Goal: Communication & Community: Answer question/provide support

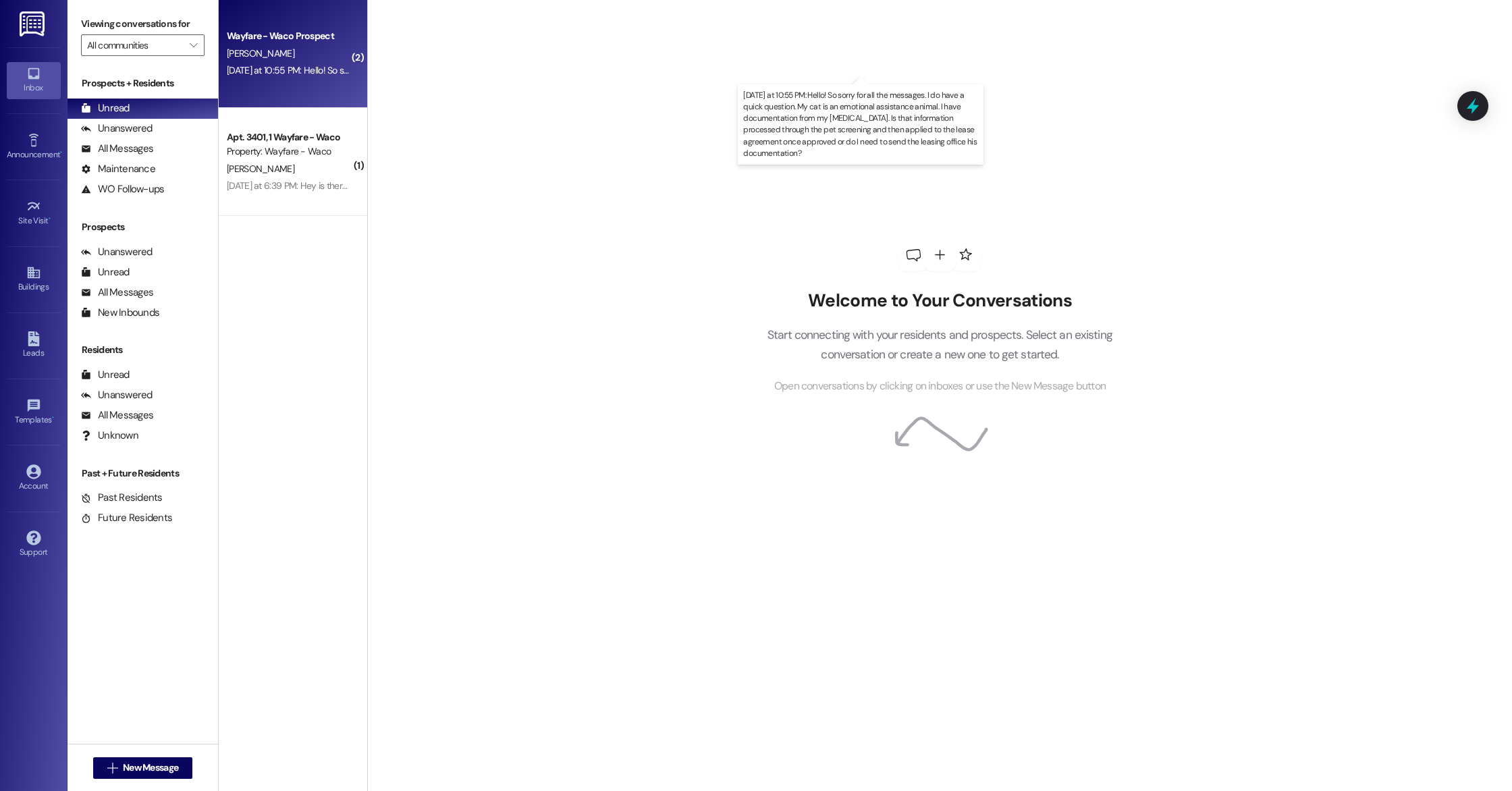
click at [322, 75] on div "[DATE] at 10:55 PM: Hello! So sorry for all the messages. I do have a quick que…" at bounding box center [903, 70] width 1353 height 12
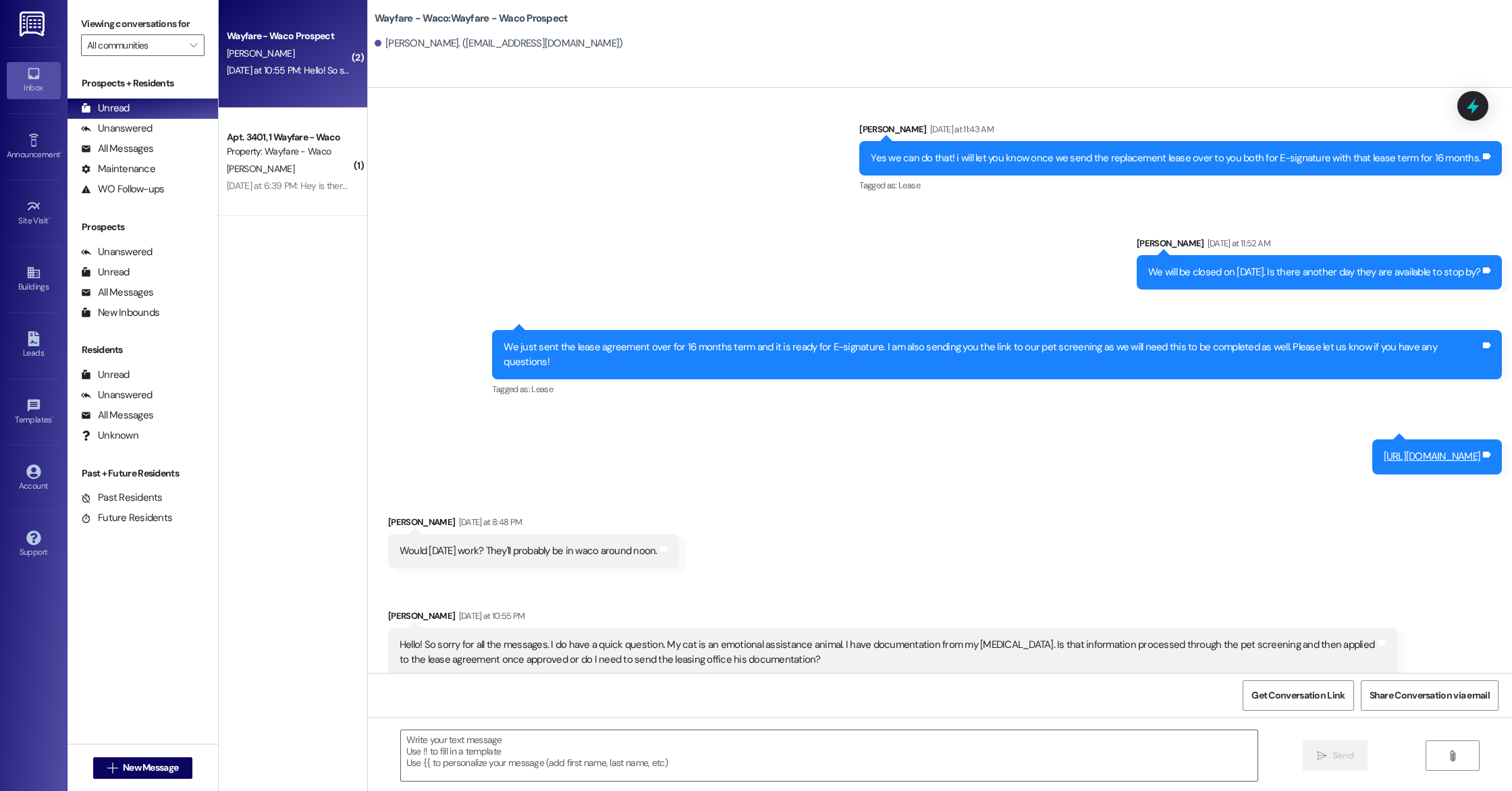
scroll to position [1244, 0]
click at [670, 756] on textarea at bounding box center [830, 756] width 857 height 51
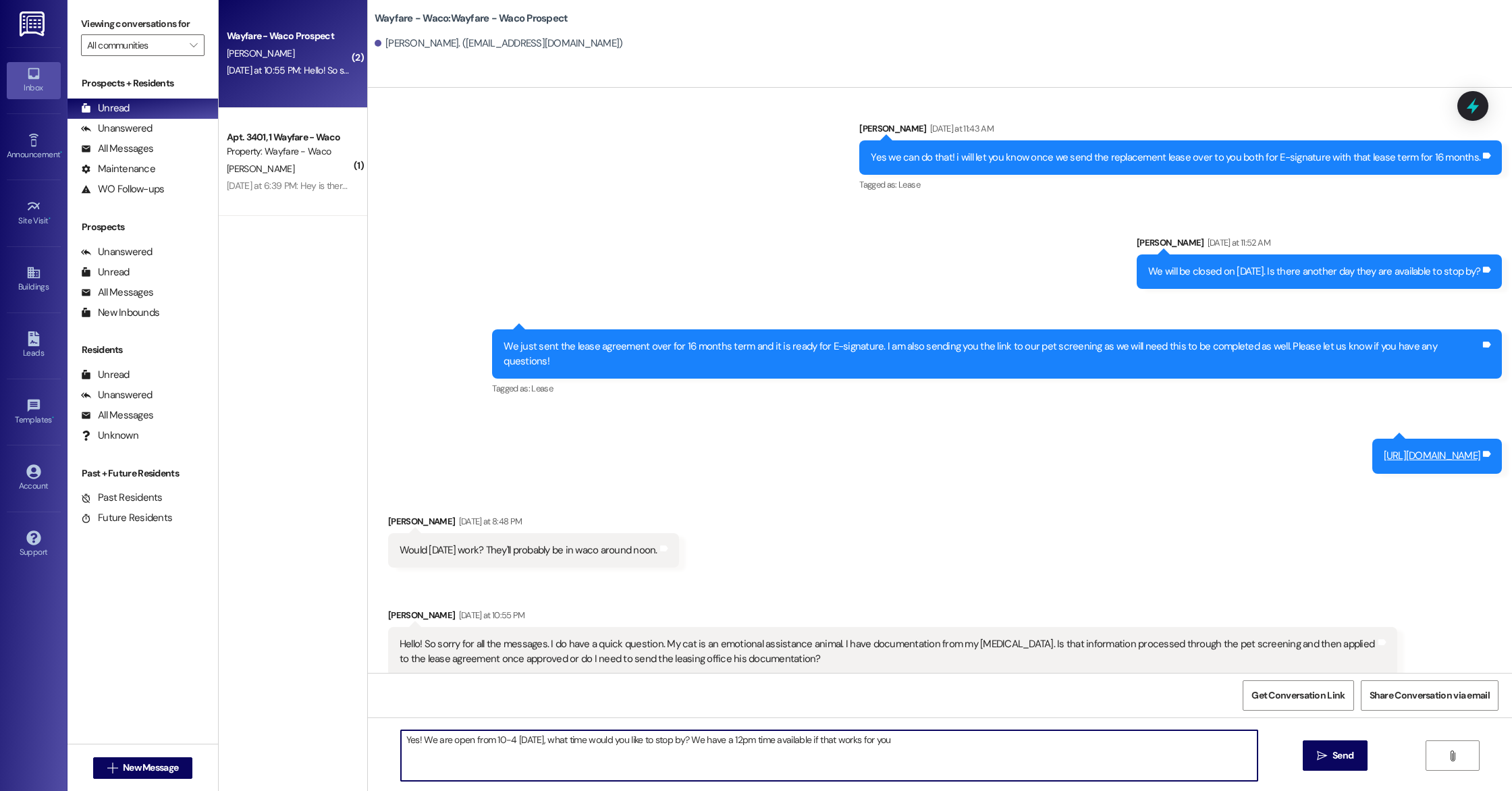
click at [783, 741] on textarea "Yes! We are open from 10-4 [DATE], what time would you like to stop by? We have…" at bounding box center [830, 756] width 857 height 51
type textarea "Yes! We are open from 10-4 [DATE], what time would you like to stop by?"
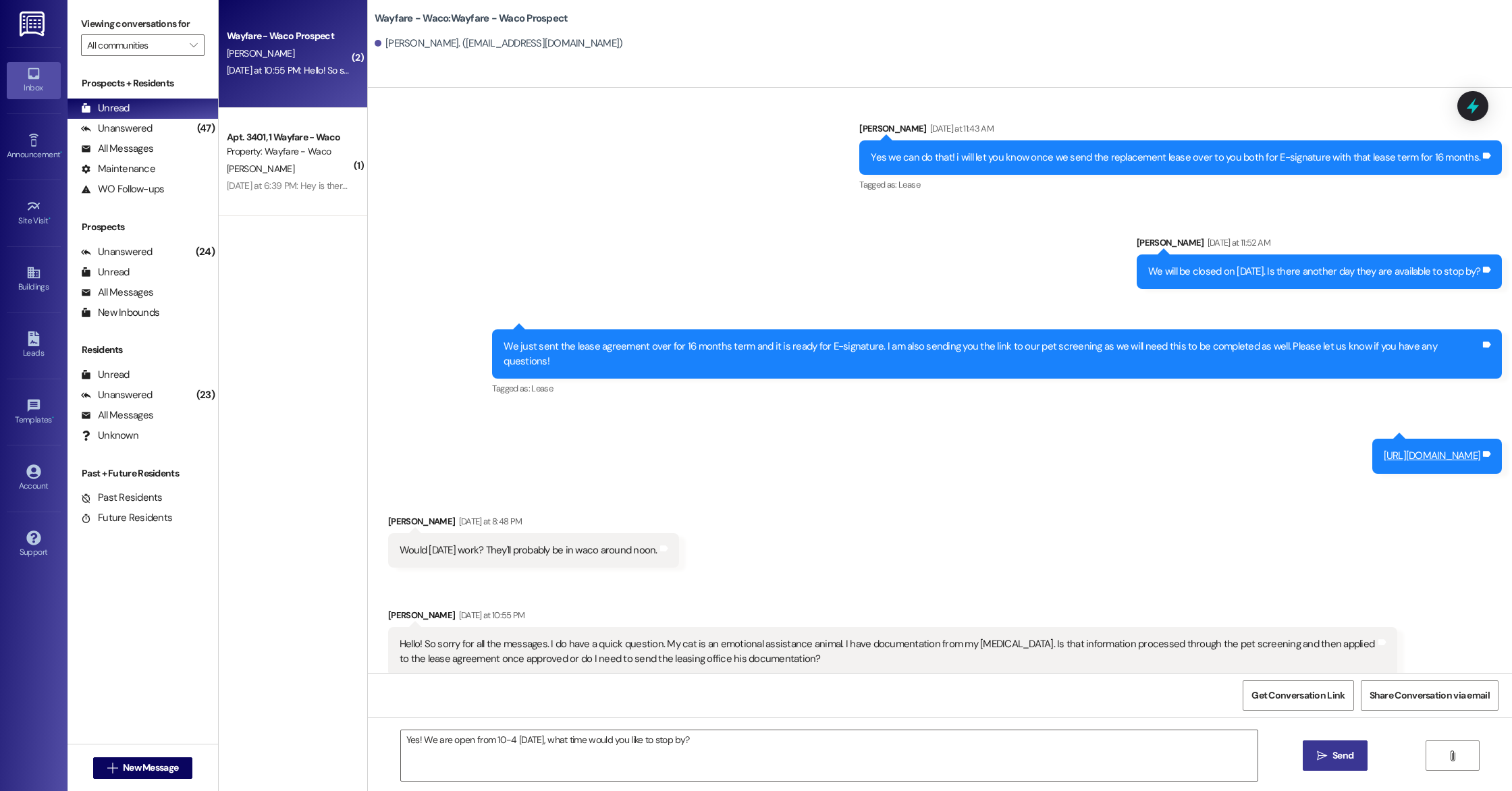
click at [1348, 759] on span "Send" at bounding box center [1342, 756] width 21 height 15
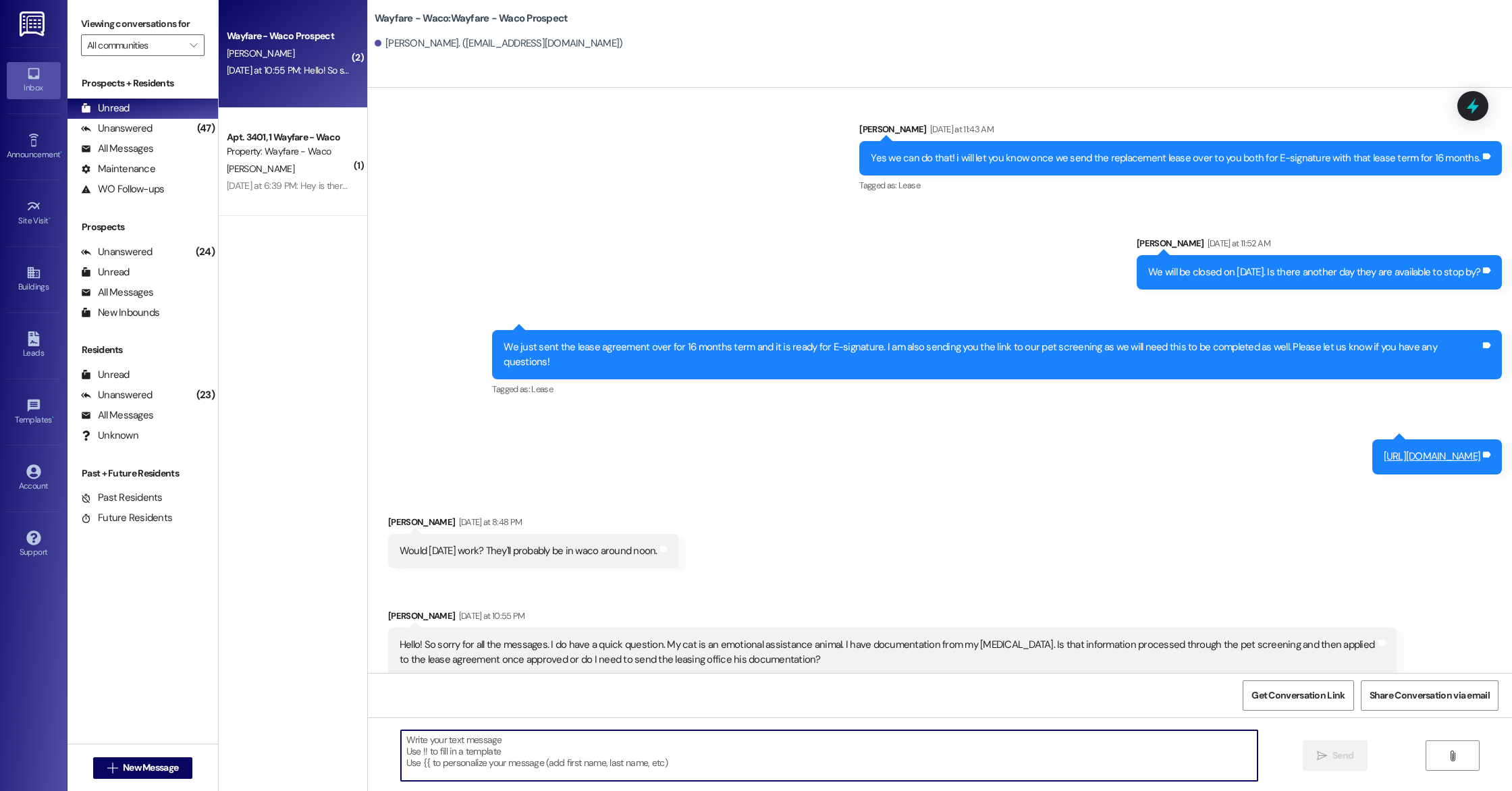
click at [898, 753] on textarea at bounding box center [830, 756] width 857 height 51
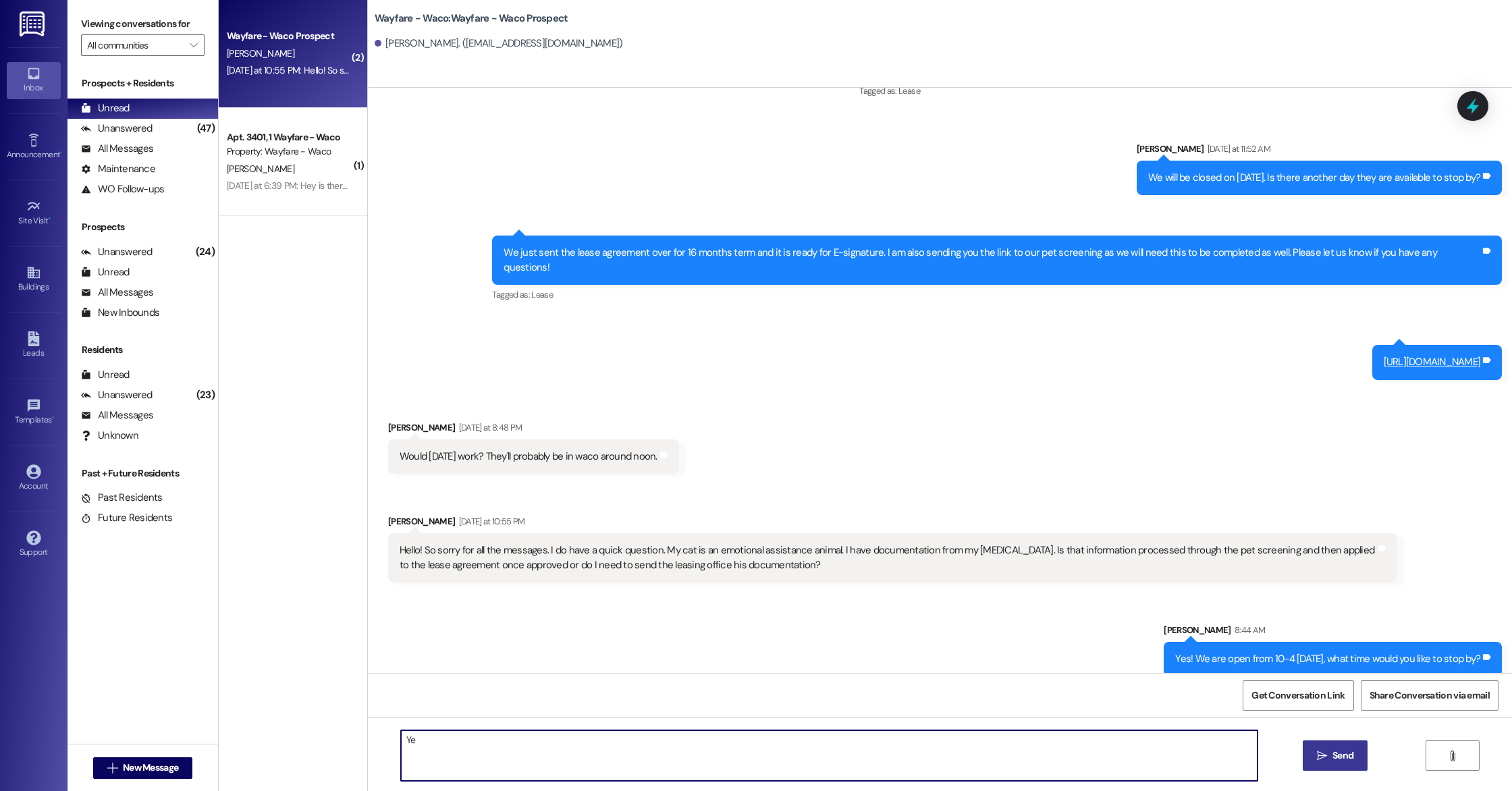
type textarea "Y"
type textarea "We will need the document emailed over to us as well as processed through pet s…"
click at [1357, 754] on button " Send" at bounding box center [1335, 755] width 65 height 30
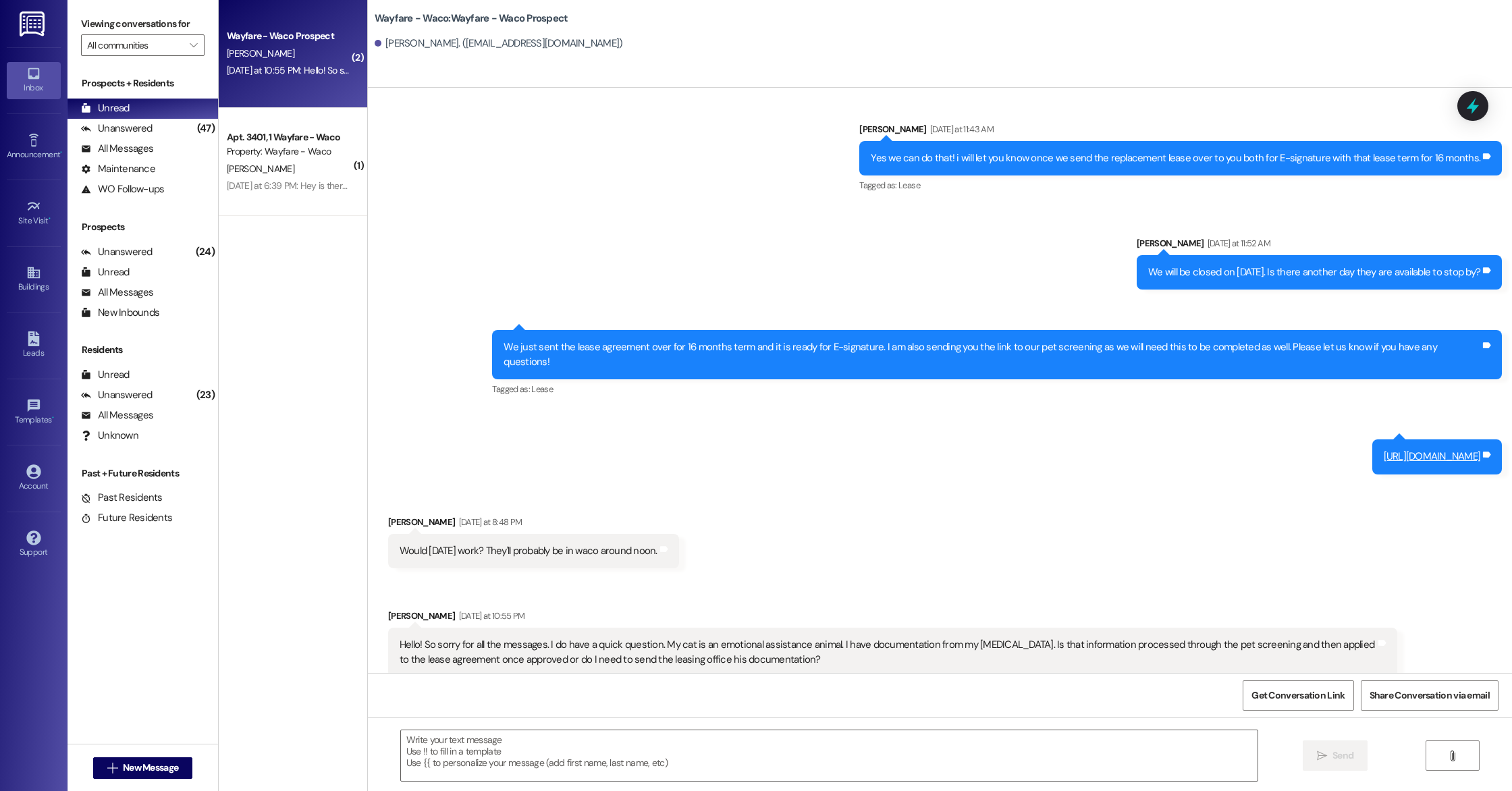
scroll to position [1431, 0]
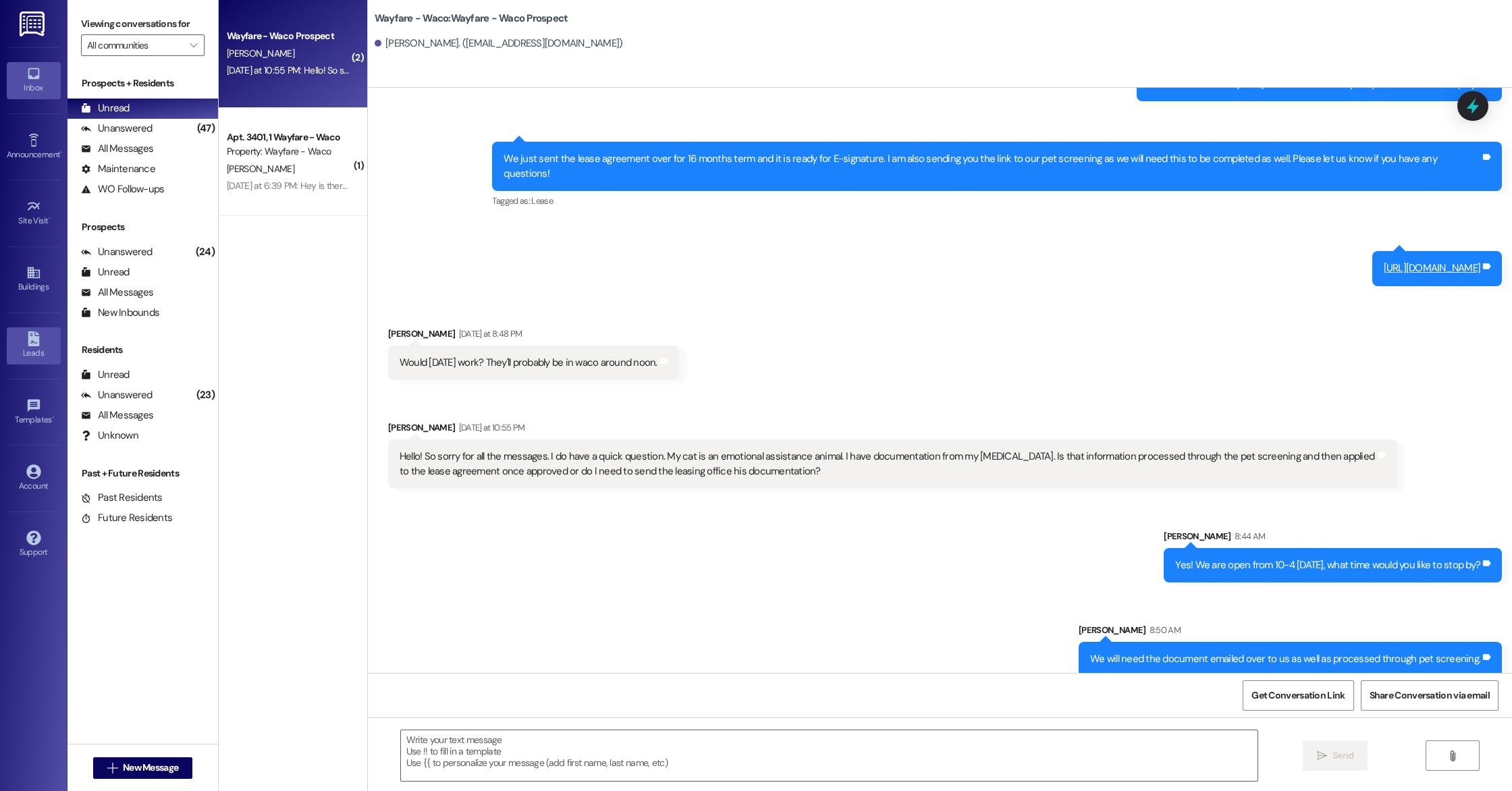
click at [33, 344] on icon at bounding box center [33, 338] width 12 height 15
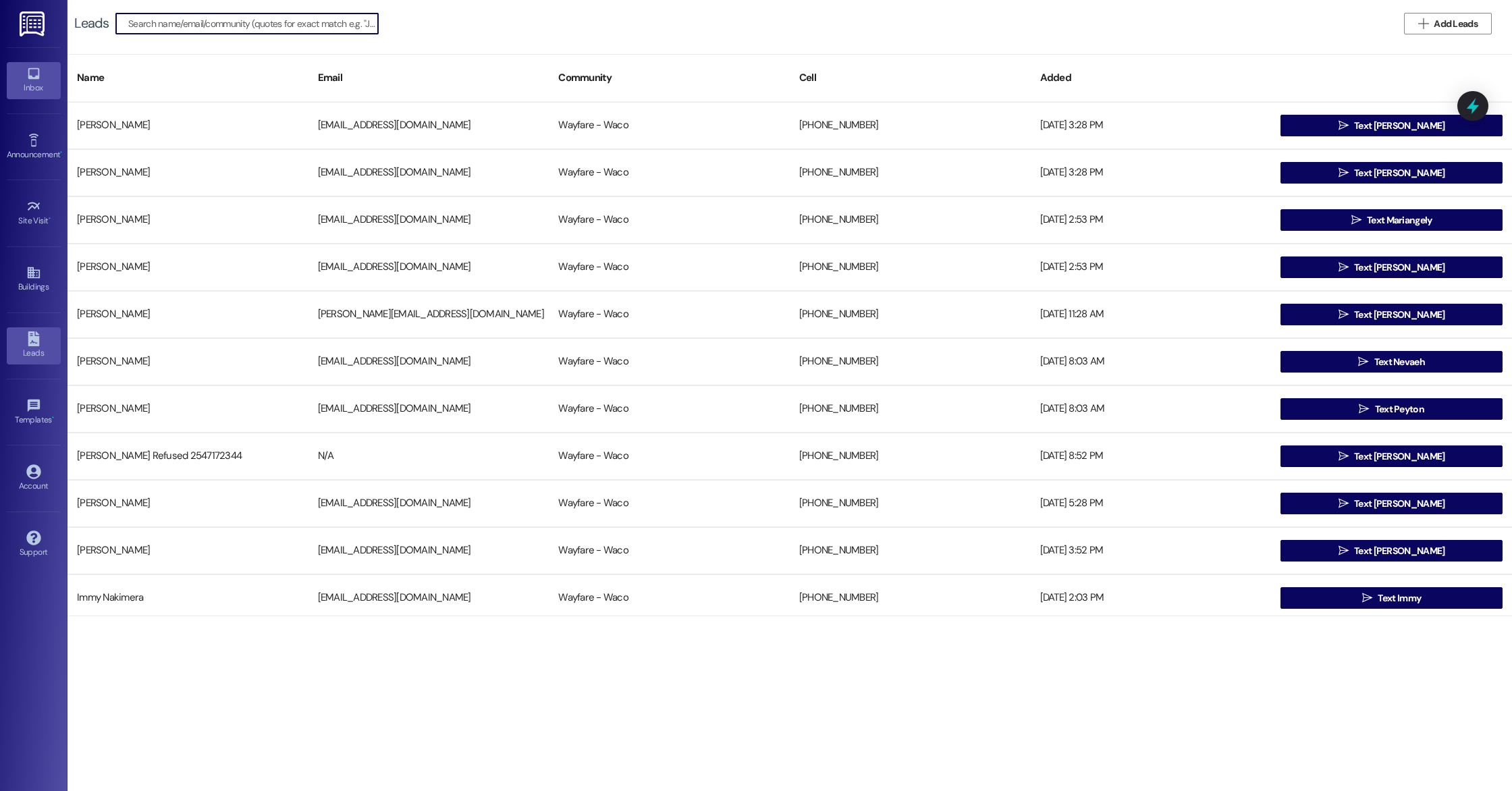
click at [32, 71] on icon at bounding box center [34, 73] width 15 height 15
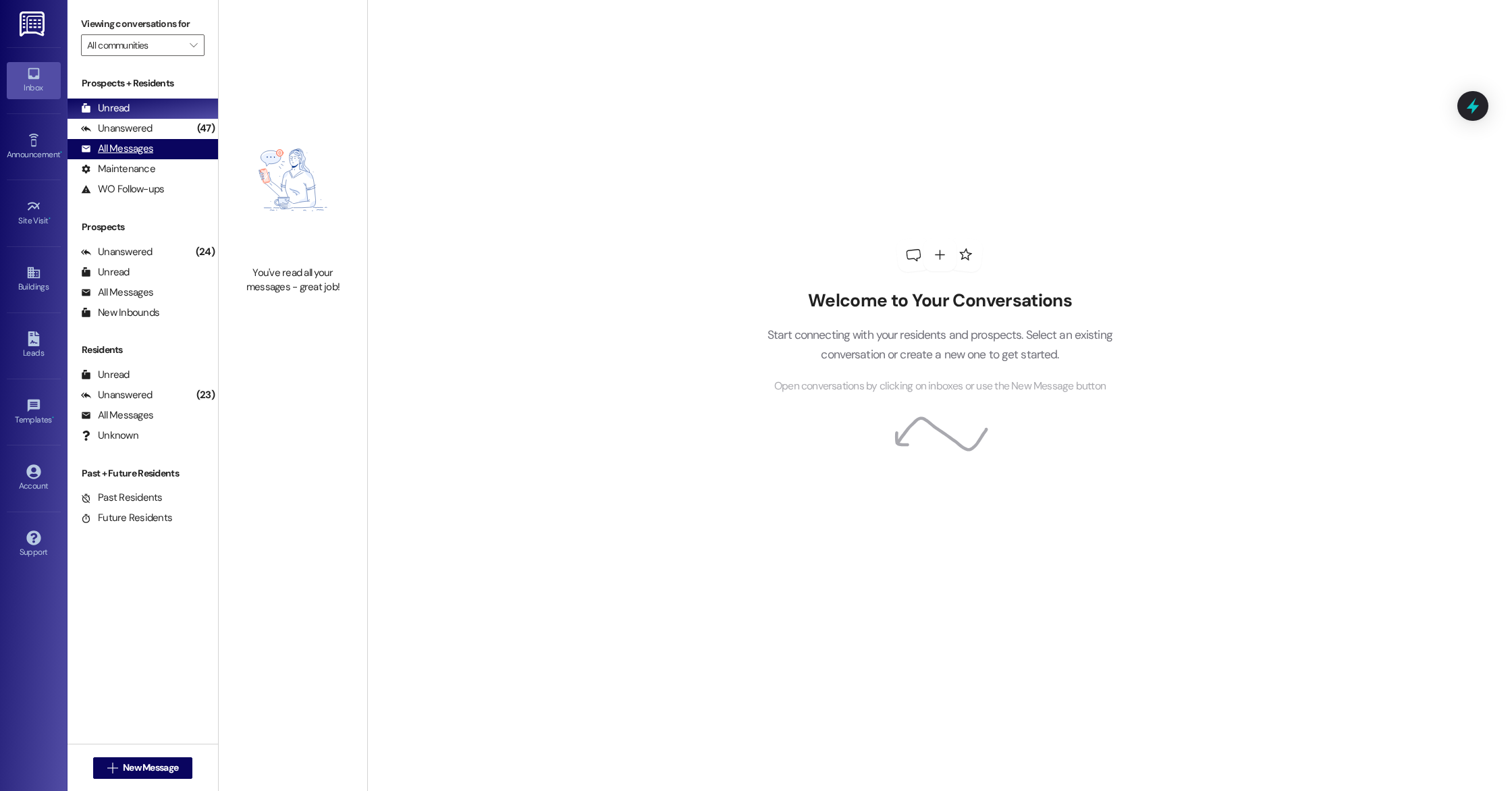
click at [122, 150] on div "All Messages" at bounding box center [117, 149] width 73 height 15
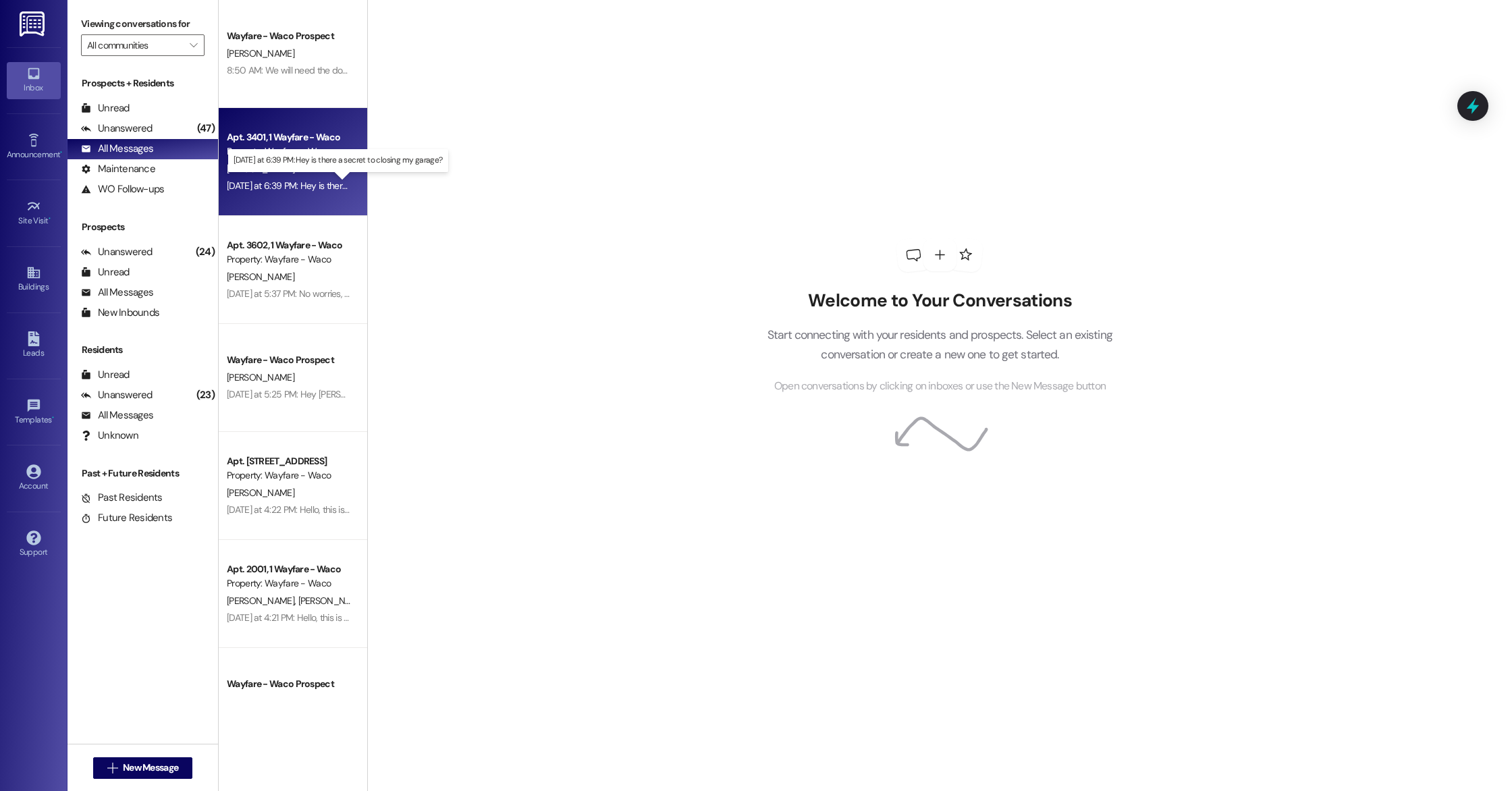
click at [312, 183] on div "[DATE] at 6:39 PM: Hey is there a secret to closing my garage? [DATE] at 6:39 P…" at bounding box center [349, 185] width 243 height 12
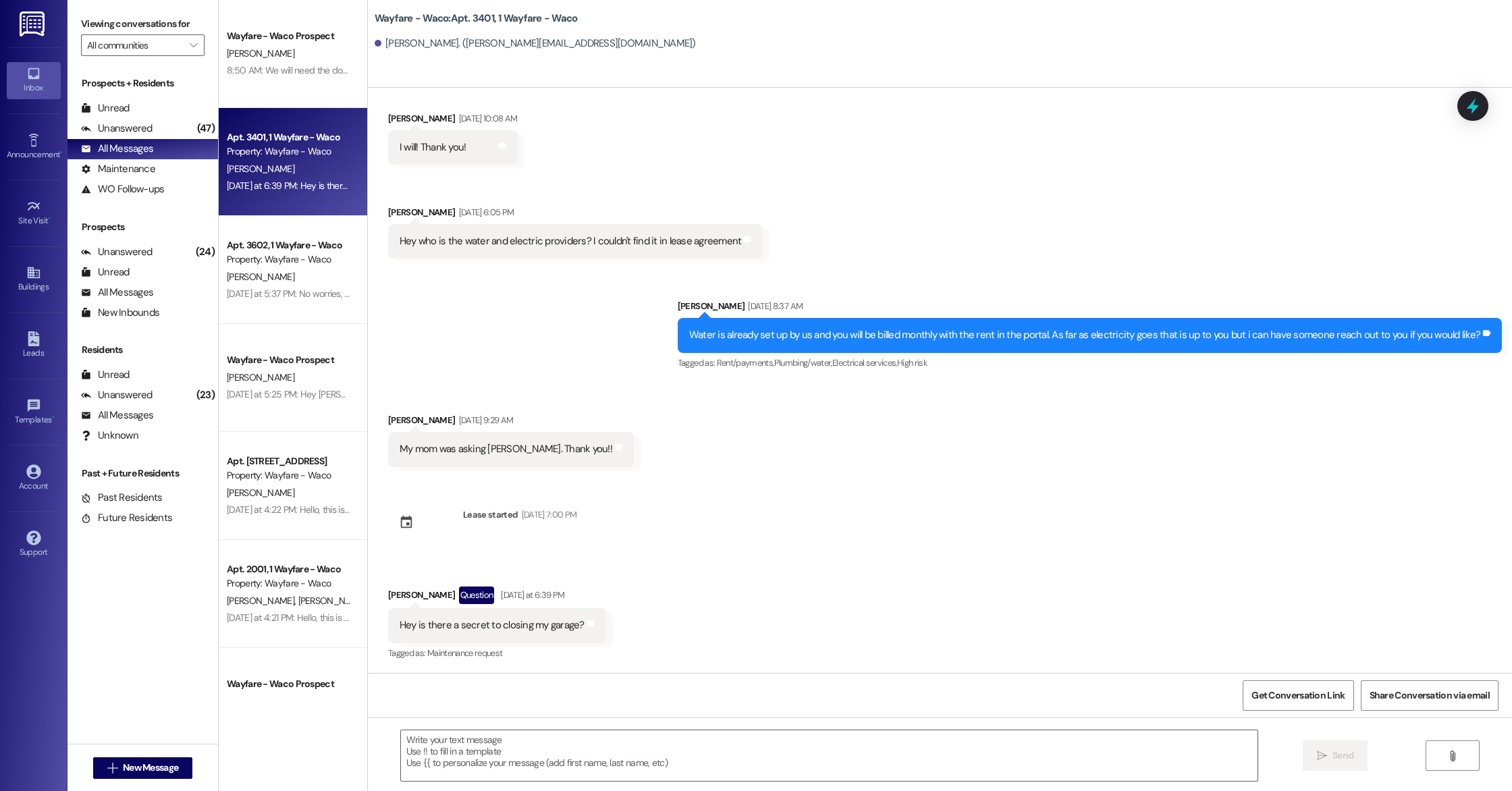
scroll to position [1576, 0]
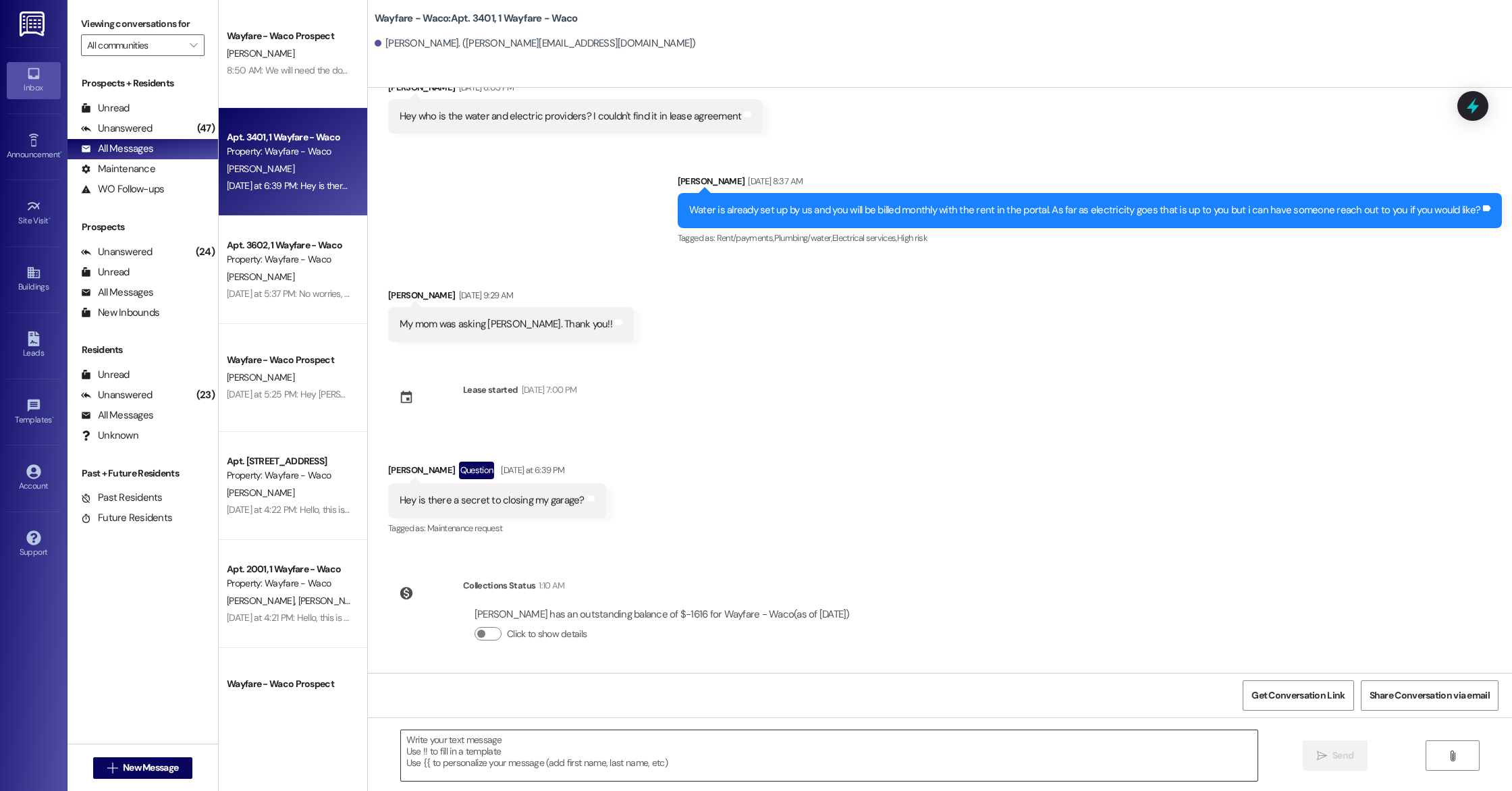
click at [585, 754] on textarea at bounding box center [830, 756] width 857 height 51
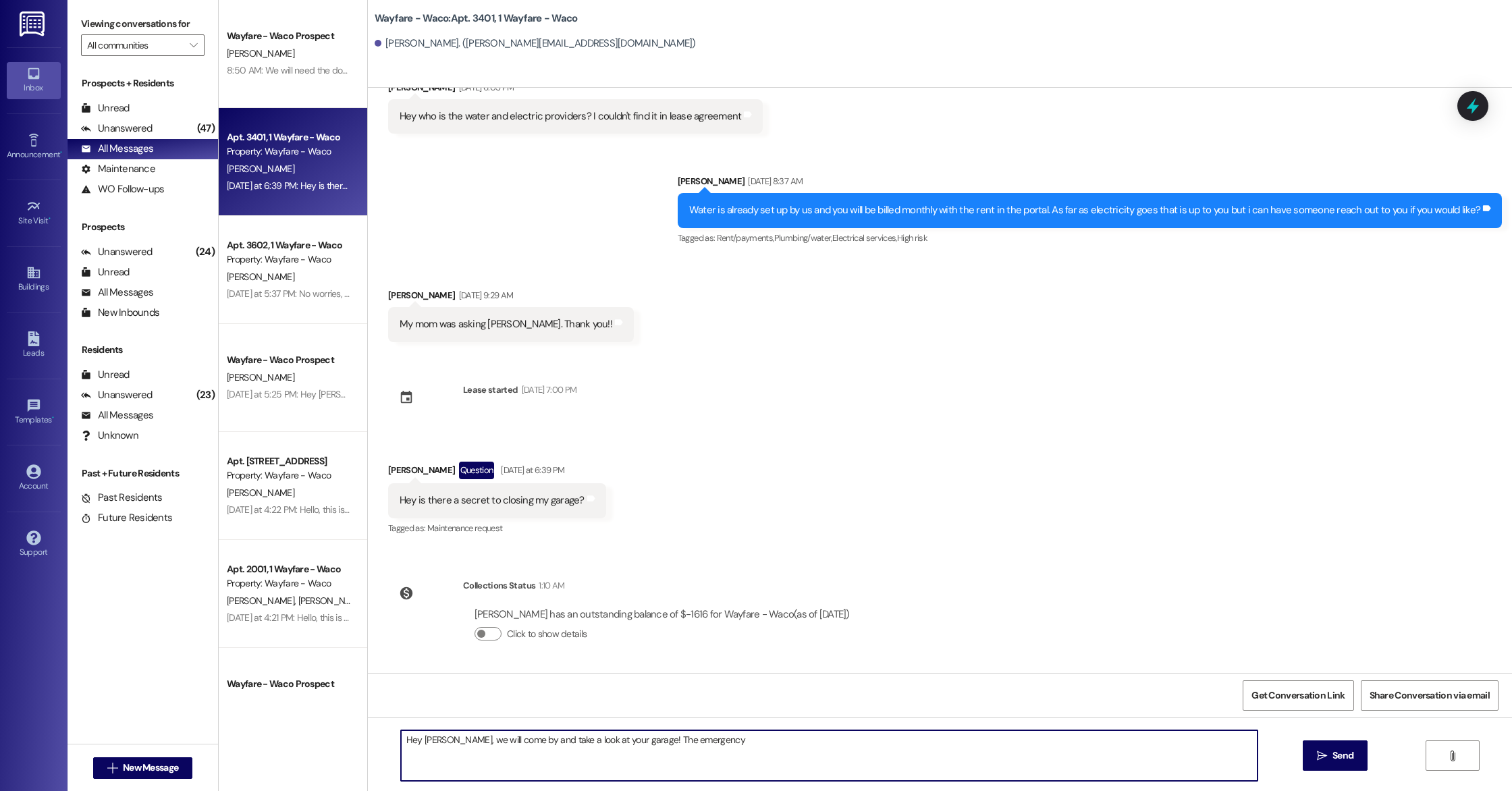
drag, startPoint x: 625, startPoint y: 740, endPoint x: 442, endPoint y: 737, distance: 183.0
click at [442, 737] on textarea "Hey [PERSON_NAME], we will come by and take a look at your garage! The emergency" at bounding box center [830, 756] width 857 height 51
click at [523, 752] on textarea "Hey [PERSON_NAME], the emergency" at bounding box center [830, 756] width 857 height 51
type textarea "Hey [PERSON_NAME], the emergency release might still be pulled. [PERSON_NAME] w…"
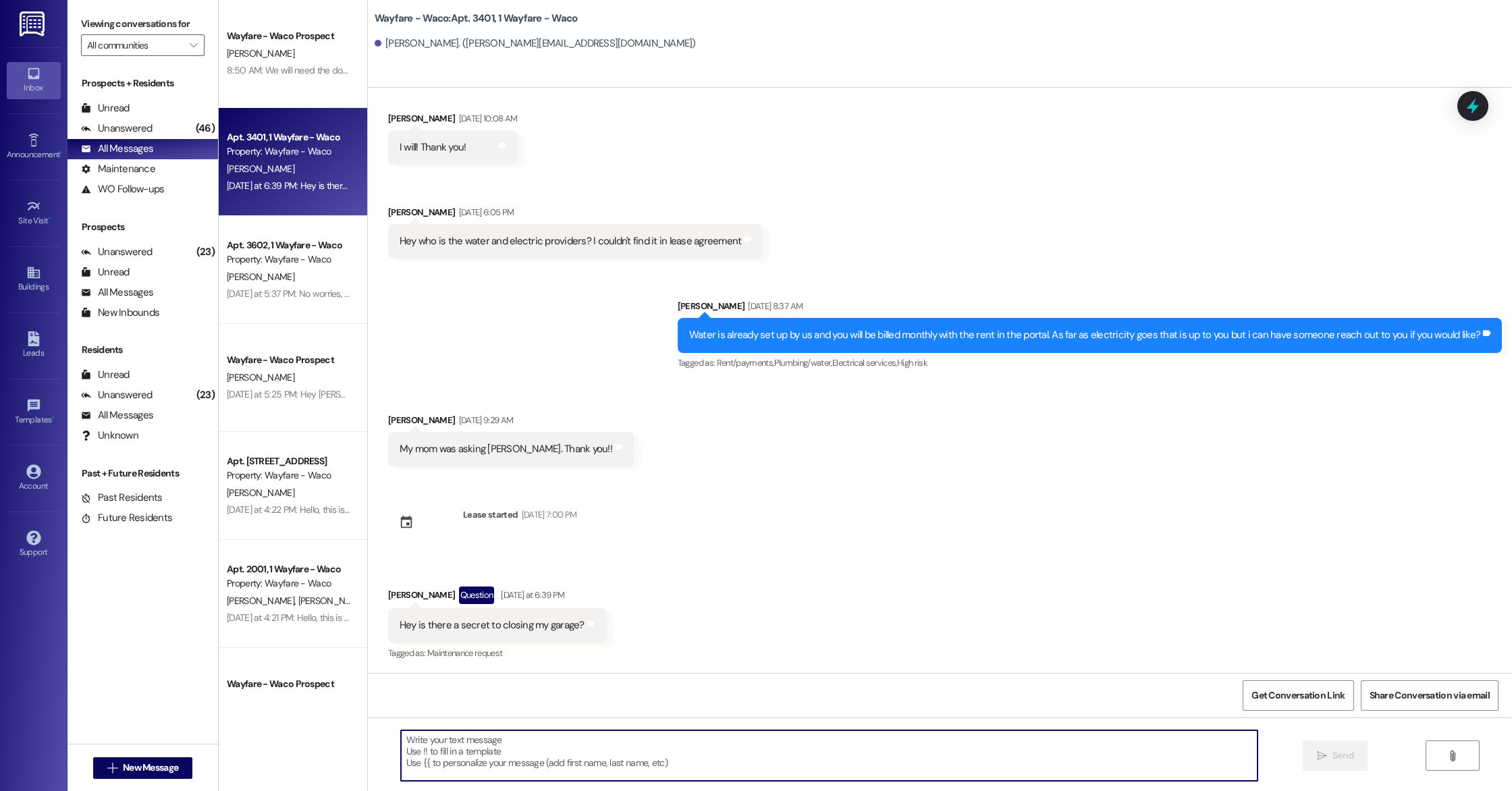
scroll to position [1670, 0]
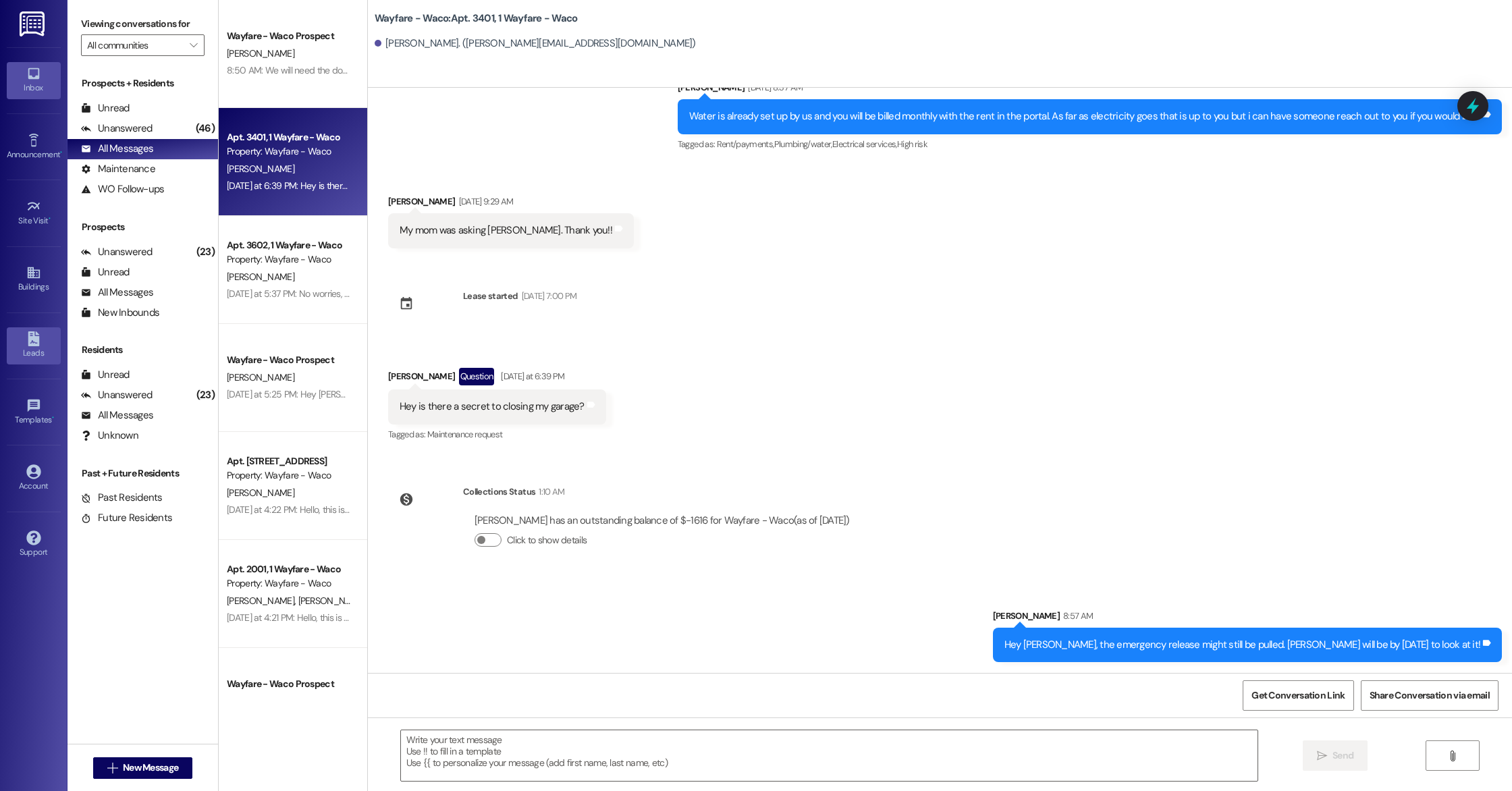
click at [29, 338] on icon at bounding box center [33, 338] width 12 height 15
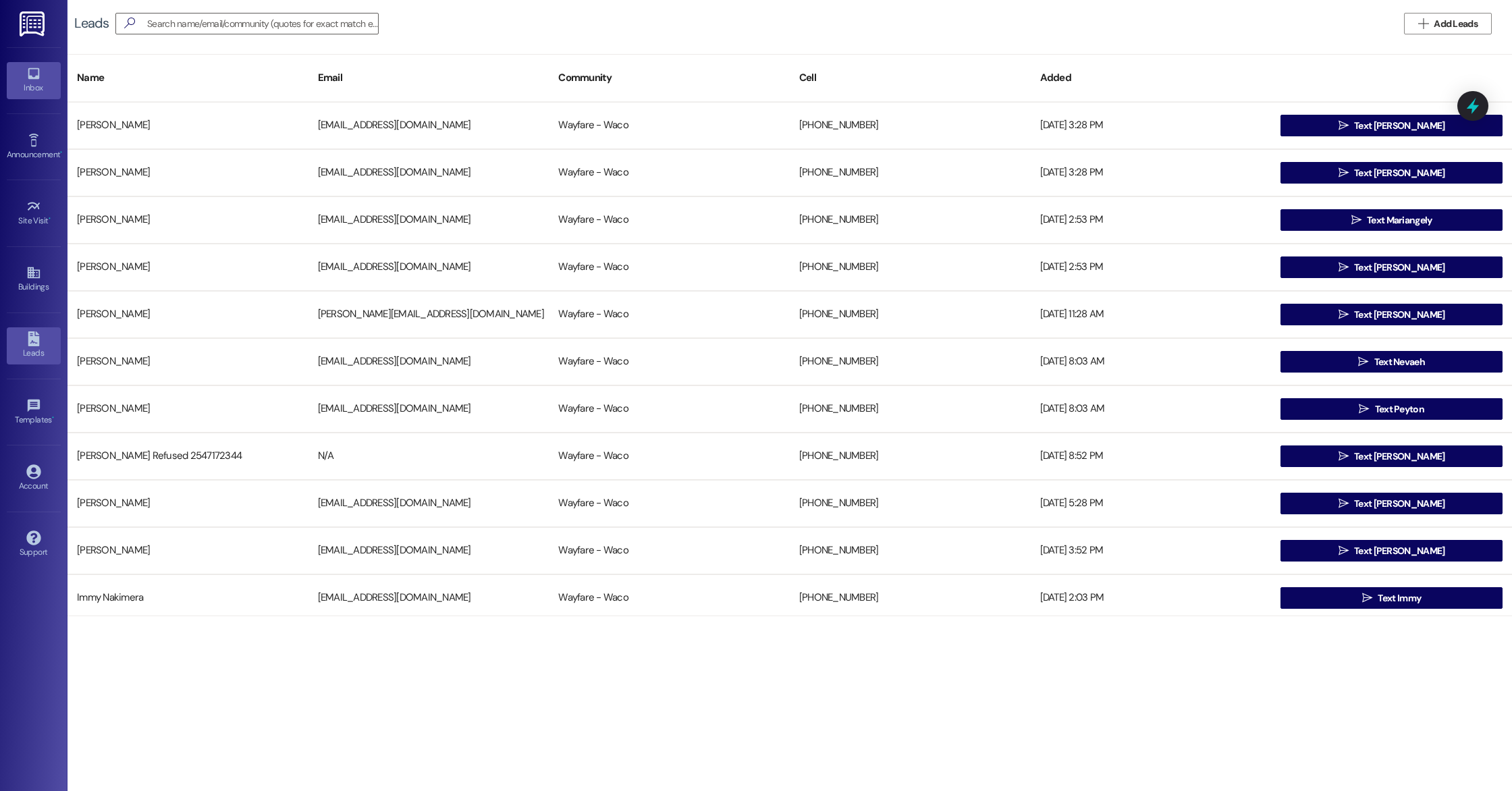
click at [23, 67] on link "Inbox" at bounding box center [33, 80] width 54 height 36
